Goal: Contribute content: Add original content to the website for others to see

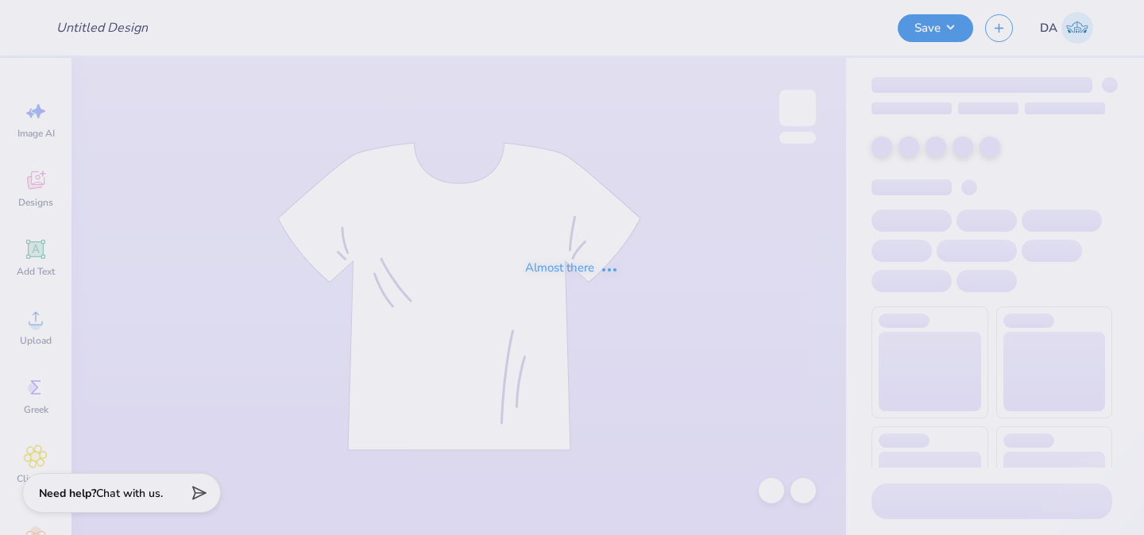
type input "DG Senior Merch"
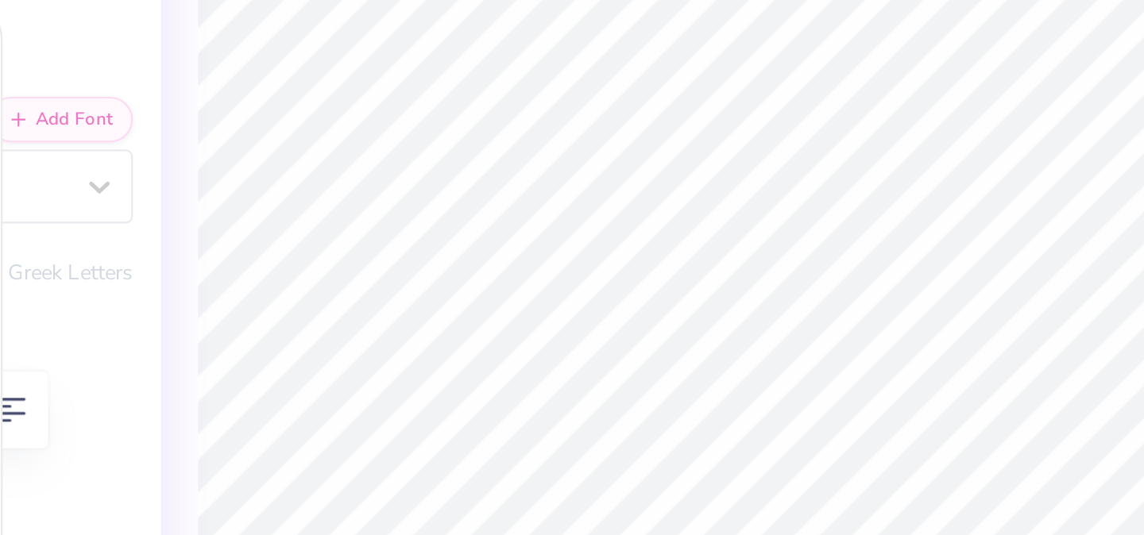
type textarea "x"
type textarea "est 187"
type textarea "x"
type textarea "est 1874"
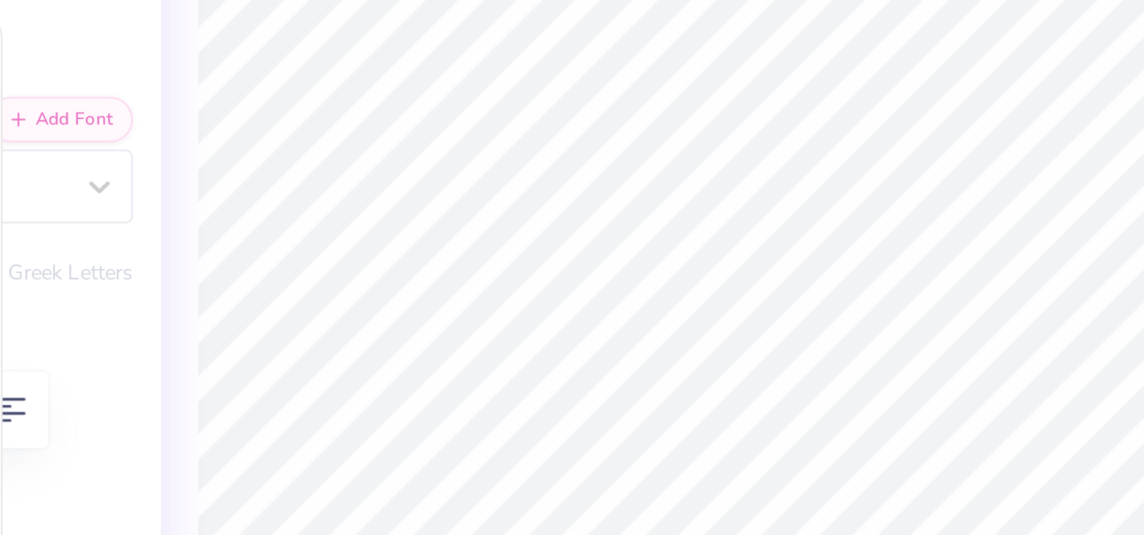
type textarea "x"
type textarea "est 187"
type textarea "x"
type textarea "est 1873"
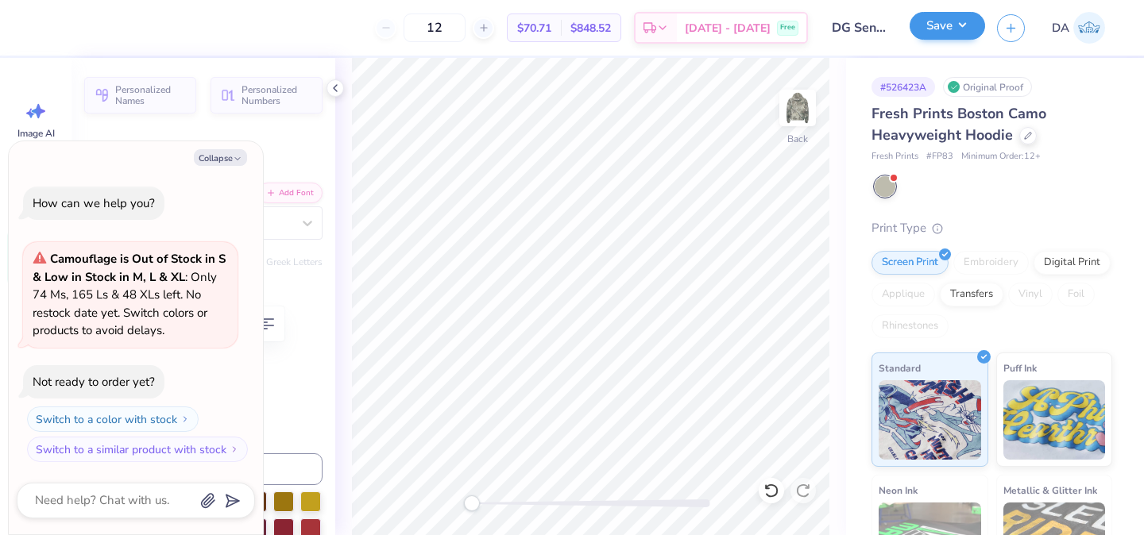
click at [959, 23] on button "Save" at bounding box center [947, 26] width 75 height 28
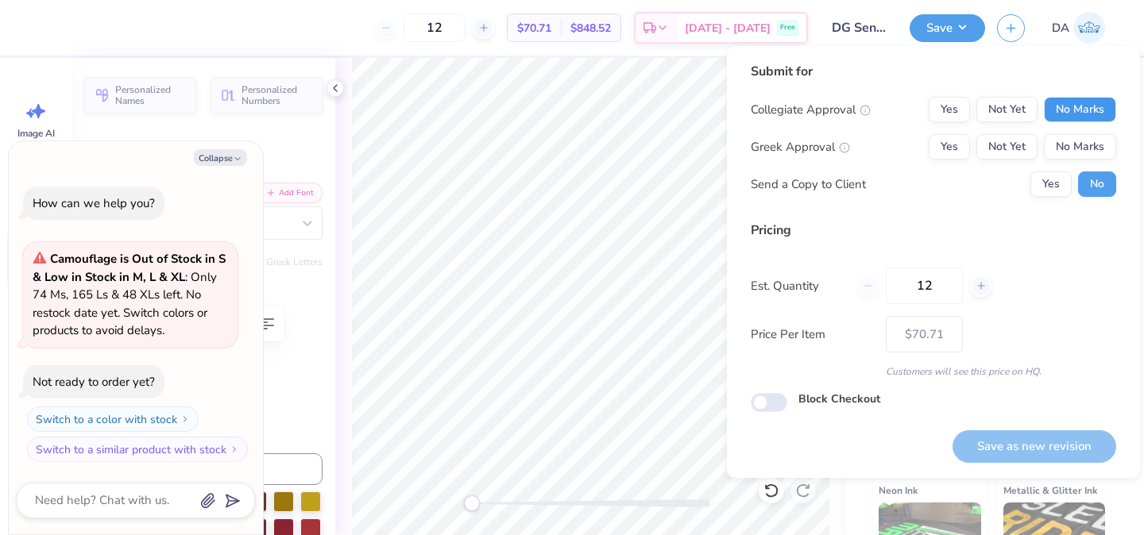
click at [1082, 110] on button "No Marks" at bounding box center [1080, 109] width 72 height 25
click at [956, 153] on button "Yes" at bounding box center [949, 146] width 41 height 25
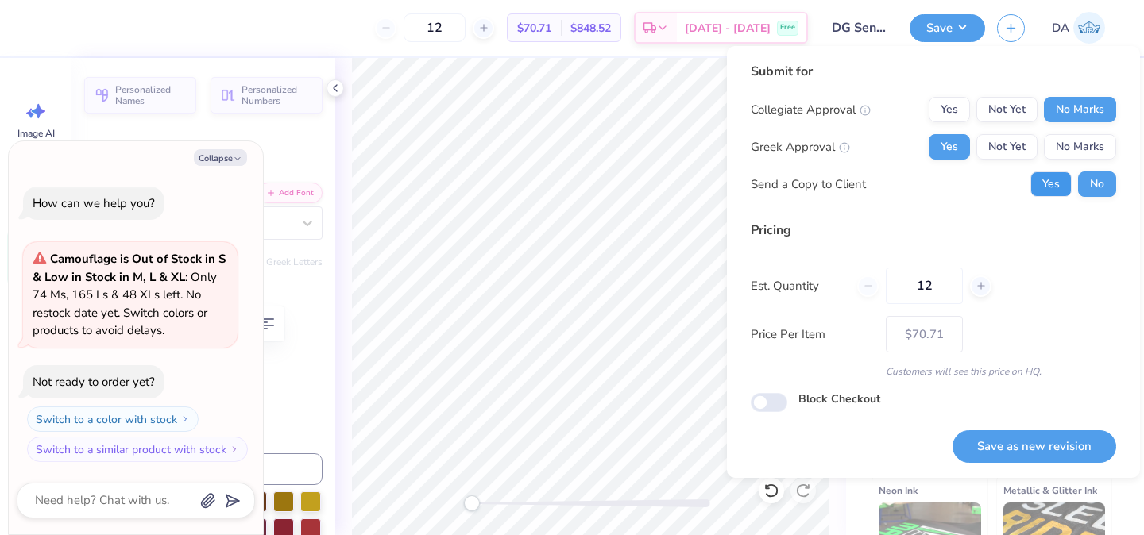
click at [1066, 189] on button "Yes" at bounding box center [1050, 184] width 41 height 25
click at [1012, 447] on button "Save as new revision" at bounding box center [1034, 447] width 164 height 33
type textarea "x"
type input "– –"
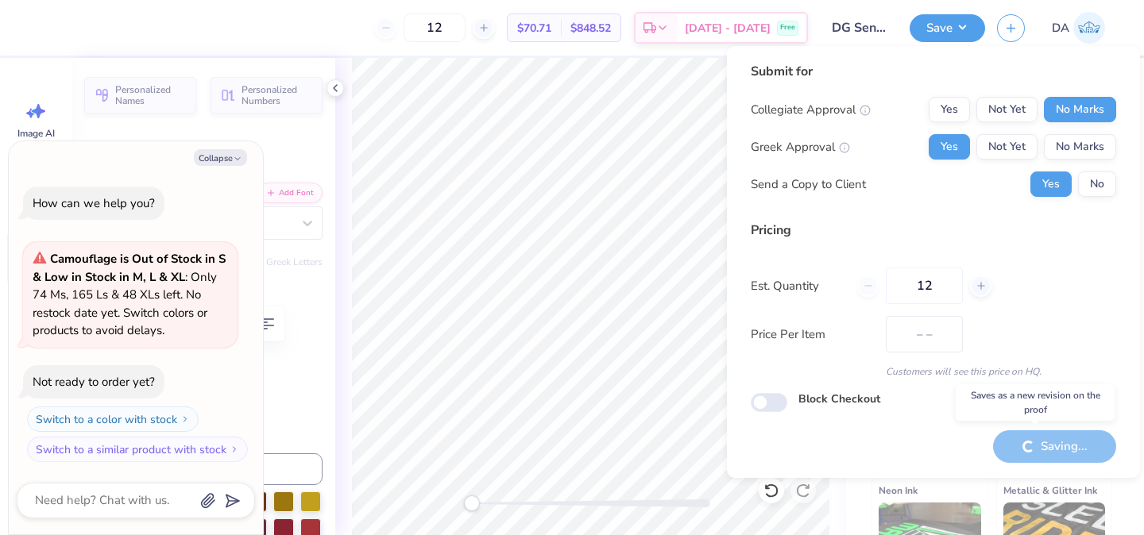
type textarea "x"
type input "$70.71"
type textarea "x"
